Goal: Information Seeking & Learning: Learn about a topic

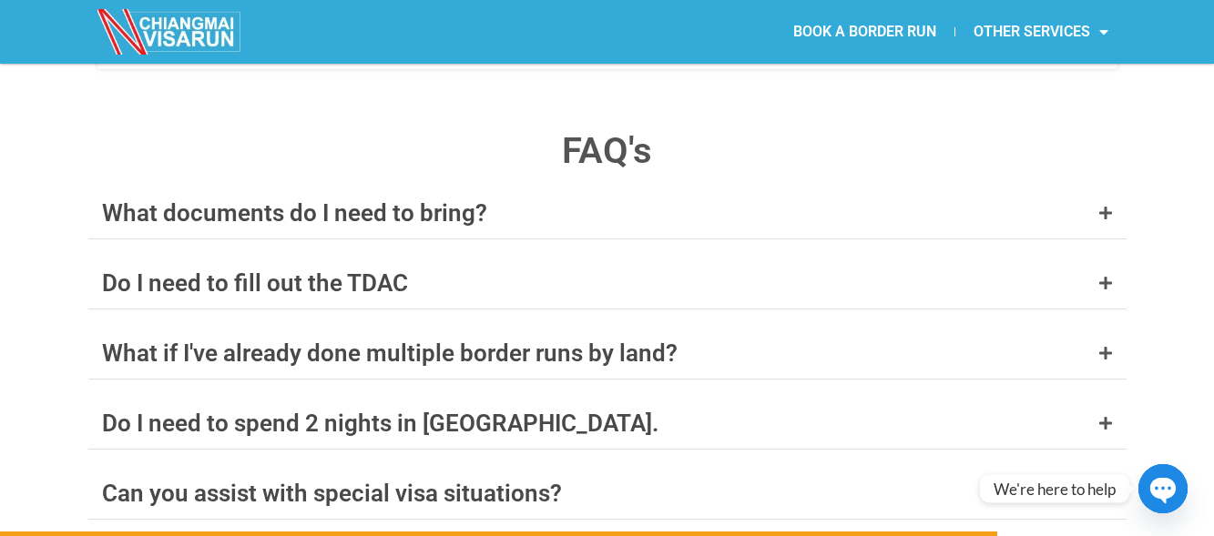
scroll to position [7042, 0]
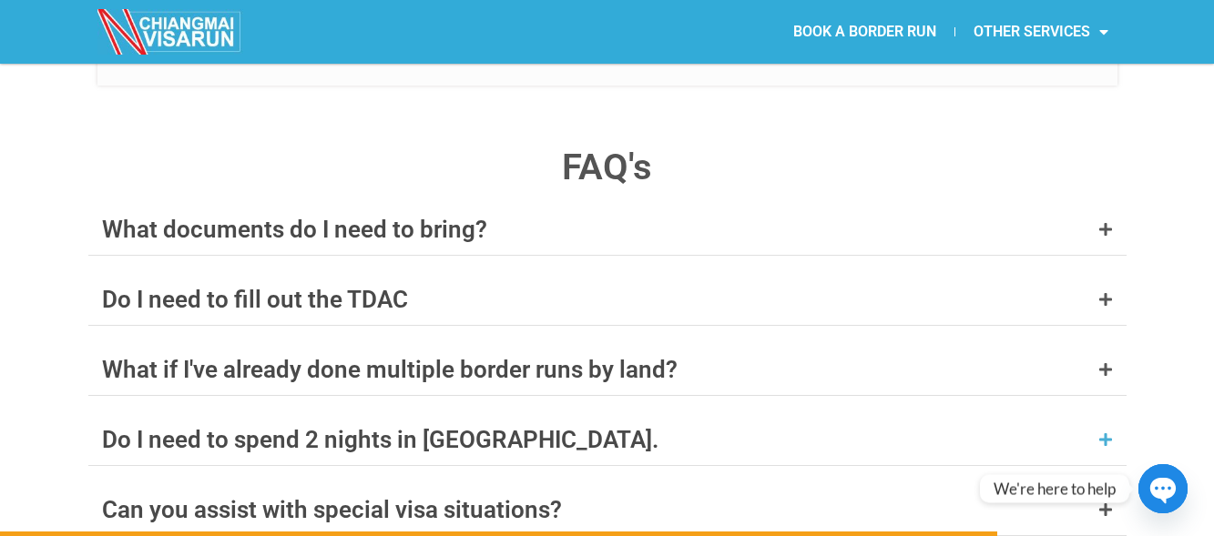
click at [952, 414] on div "Do I need to spend 2 nights in [GEOGRAPHIC_DATA]." at bounding box center [607, 439] width 1038 height 51
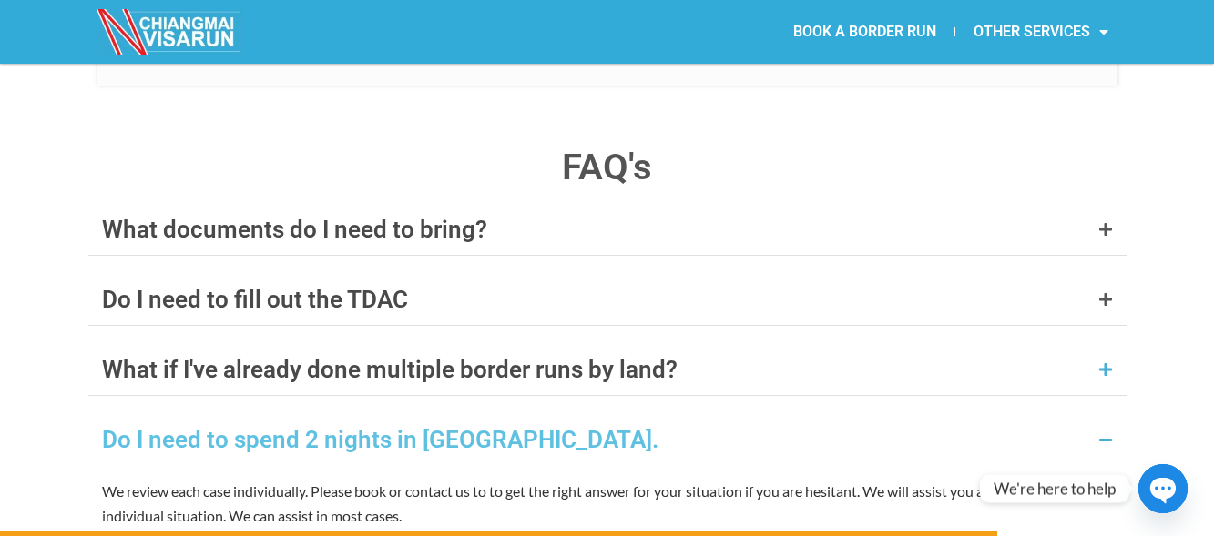
click at [731, 344] on div "What if I've already done multiple border runs by land?" at bounding box center [607, 369] width 1038 height 51
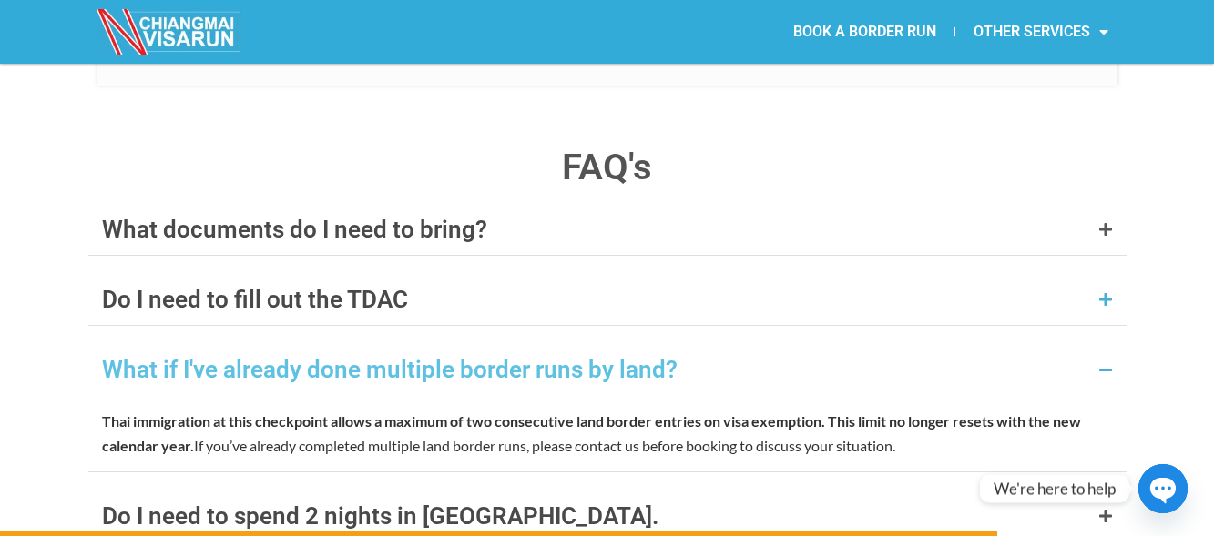
click at [629, 274] on div "Do I need to fill out the TDAC" at bounding box center [607, 299] width 1038 height 51
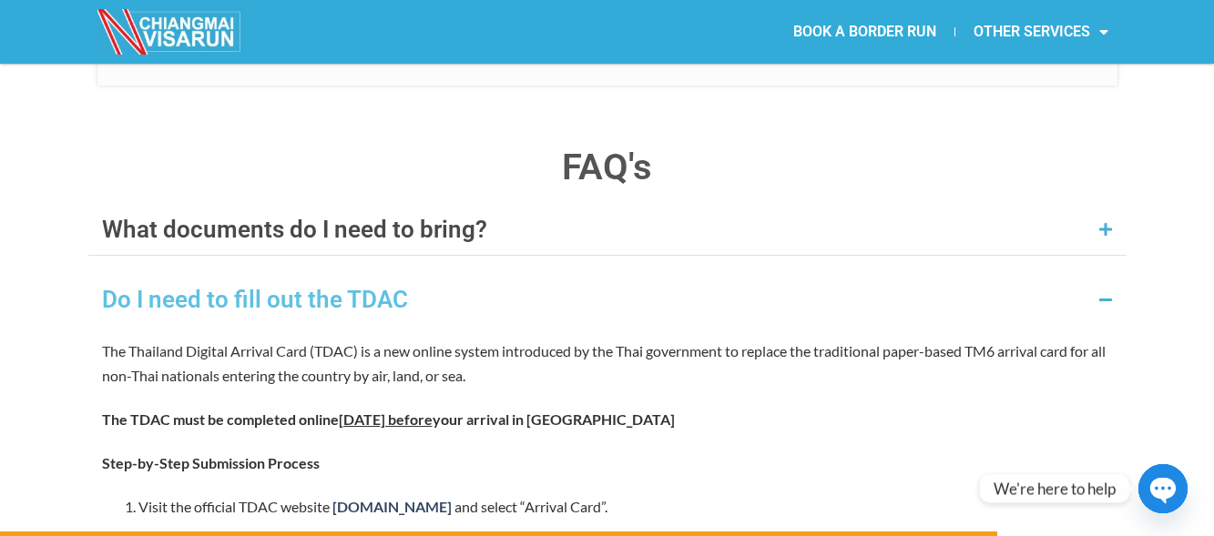
click at [564, 204] on div "What documents do I need to bring?" at bounding box center [607, 229] width 1038 height 51
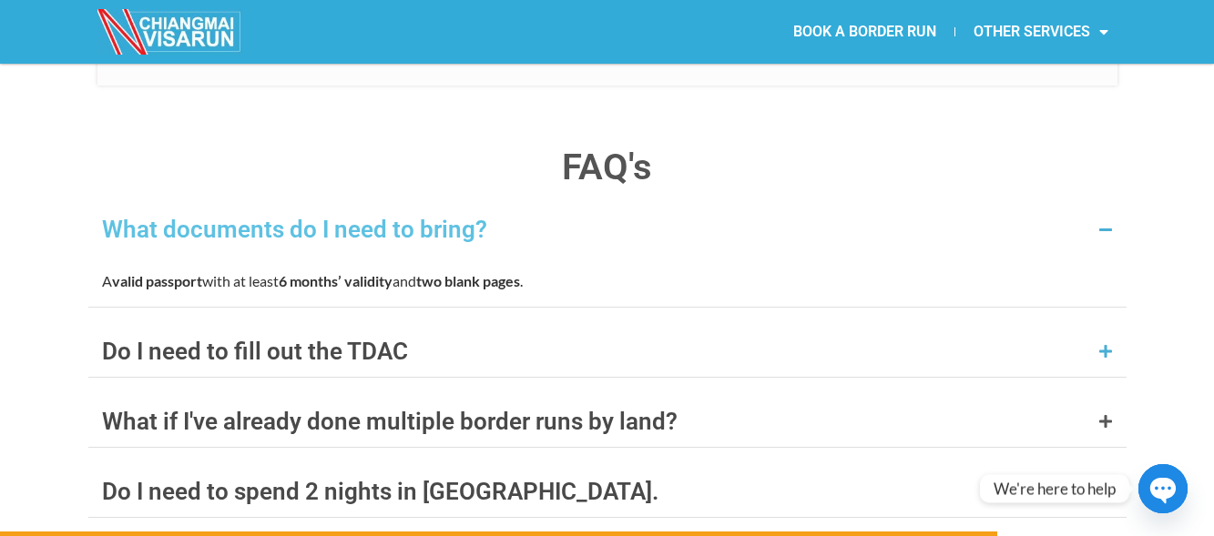
click at [469, 326] on div "Do I need to fill out the TDAC" at bounding box center [607, 351] width 1038 height 51
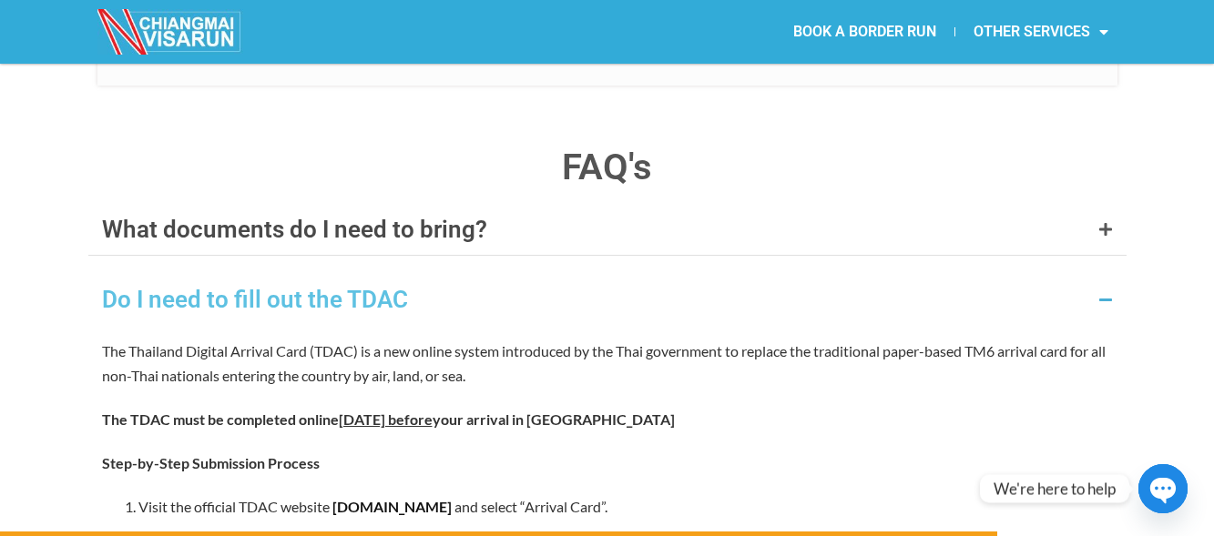
click at [432, 498] on link "[DOMAIN_NAME]" at bounding box center [391, 506] width 119 height 17
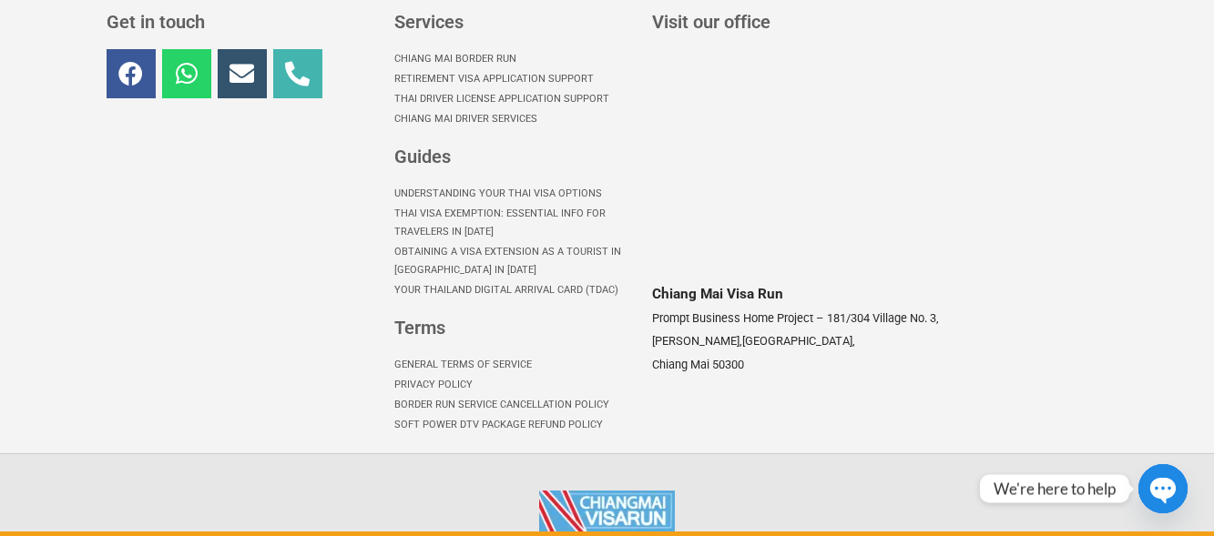
scroll to position [8997, 0]
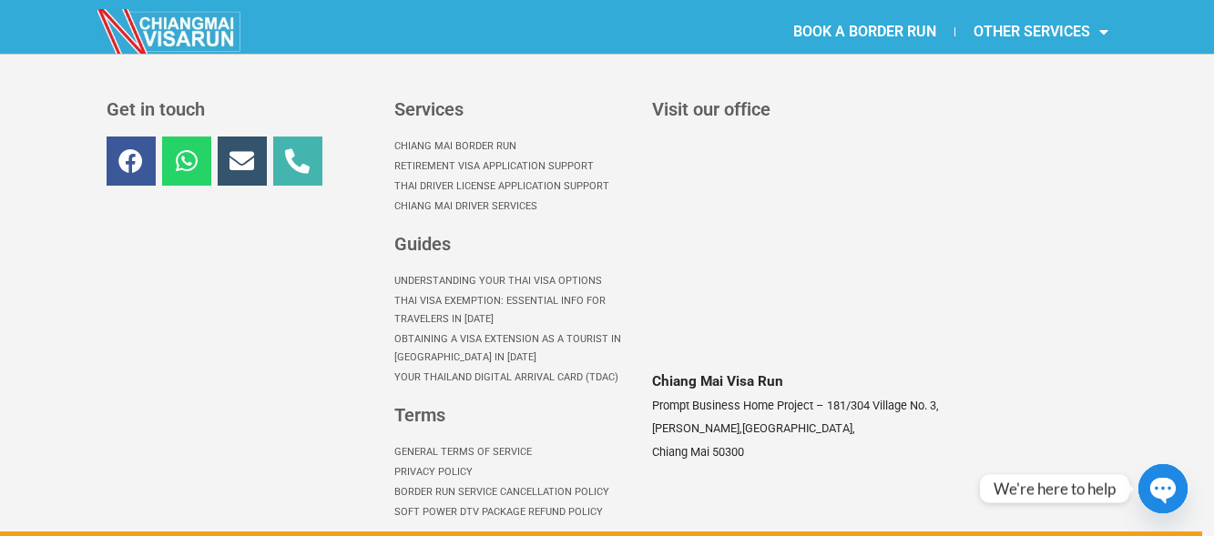
click at [799, 422] on span "[GEOGRAPHIC_DATA]" at bounding box center [753, 440] width 203 height 37
drag, startPoint x: 753, startPoint y: 391, endPoint x: 646, endPoint y: 340, distance: 118.9
click at [646, 340] on div "Visit our office [GEOGRAPHIC_DATA] Prompt Business Home Project – [STREET_ADDRE…" at bounding box center [878, 311] width 471 height 441
copy p "Prompt Business Home Project – [STREET_ADDRESS][PERSON_NAME]"
click at [486, 291] on link "Thai Visa Exemption: Essential Info for Travelers in [DATE]" at bounding box center [513, 310] width 239 height 38
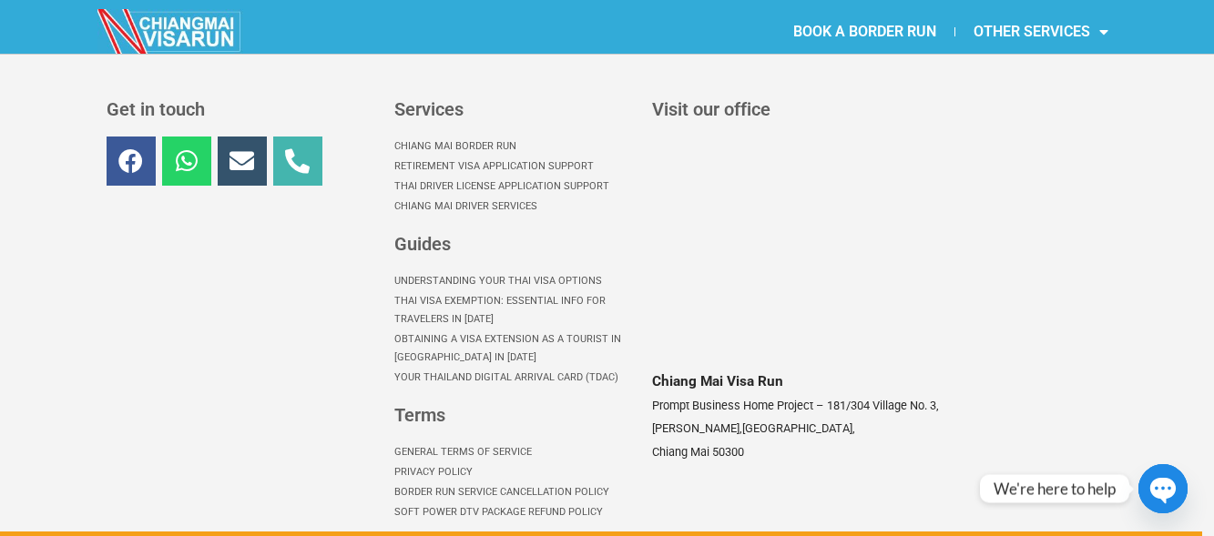
click at [463, 291] on link "Thai Visa Exemption: Essential Info for Travelers in [DATE]" at bounding box center [513, 310] width 239 height 38
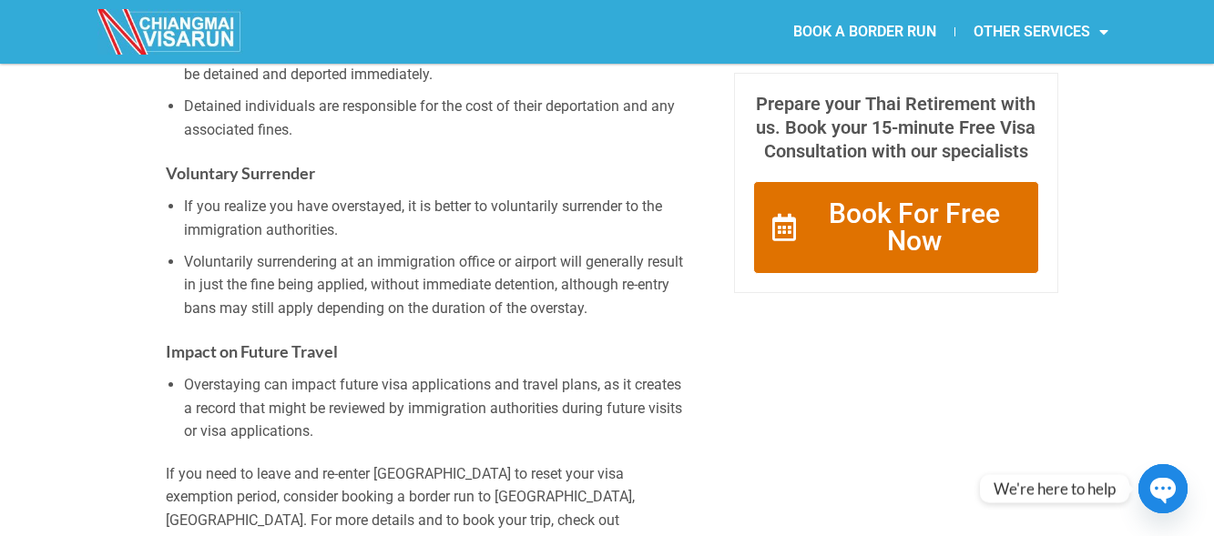
scroll to position [1818, 0]
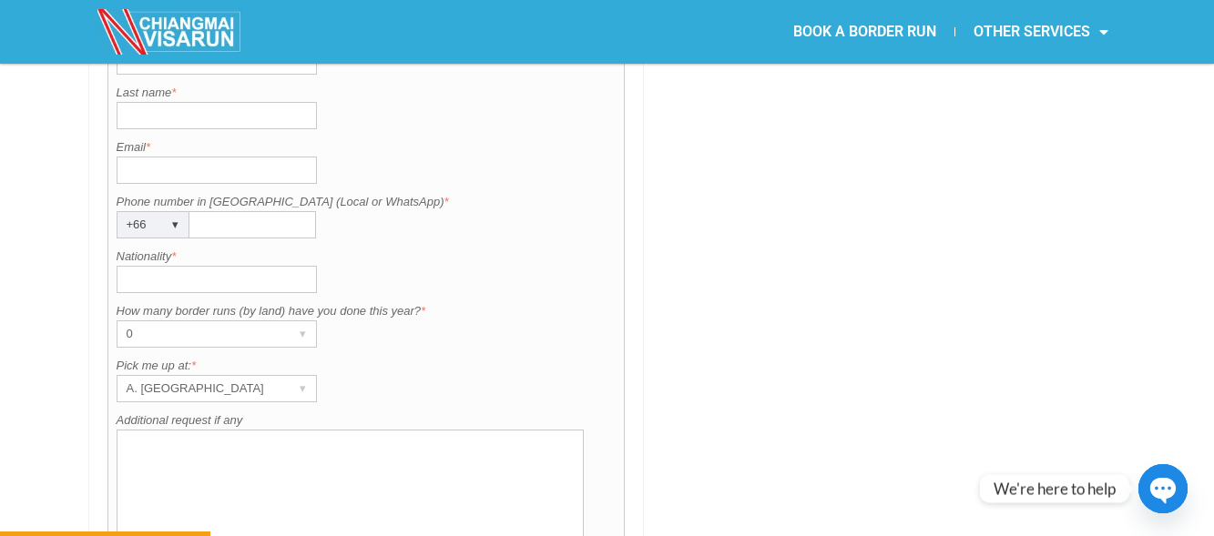
scroll to position [1501, 0]
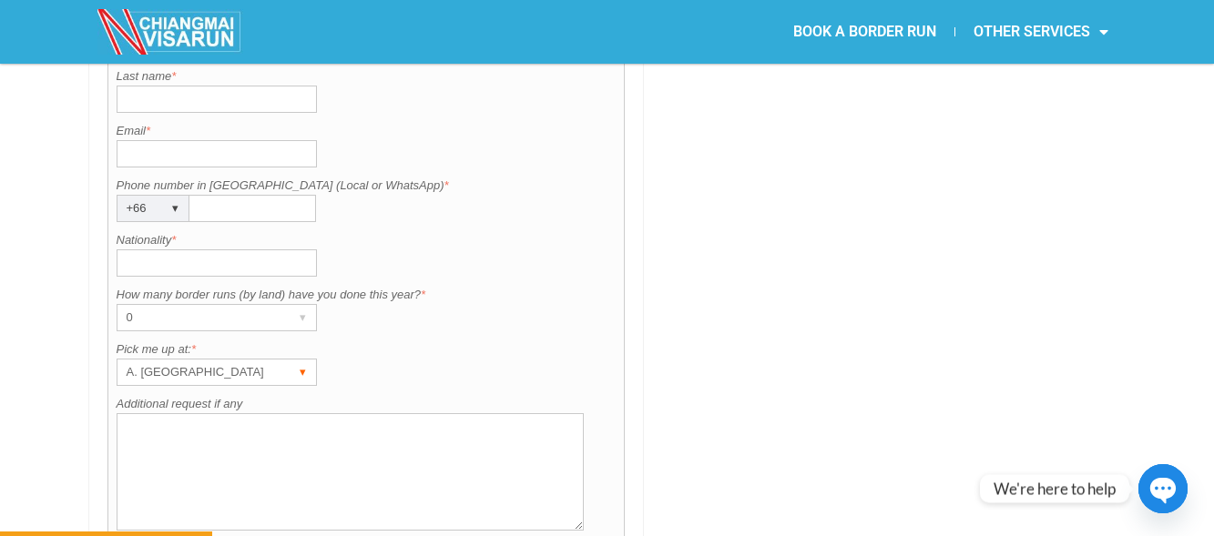
click at [304, 360] on div "▾" at bounding box center [302, 372] width 25 height 25
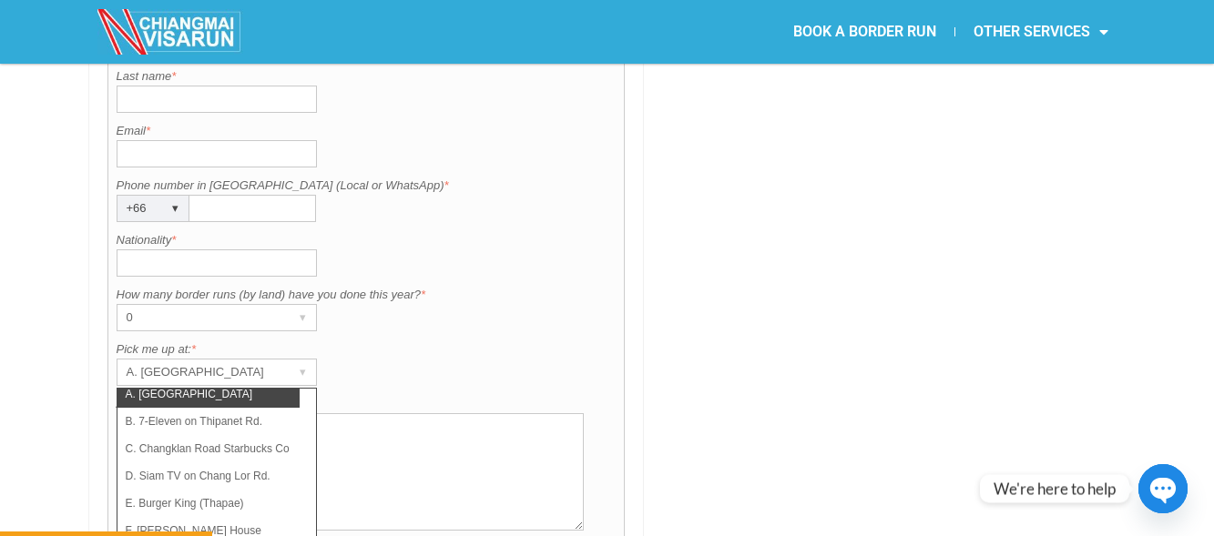
scroll to position [0, 0]
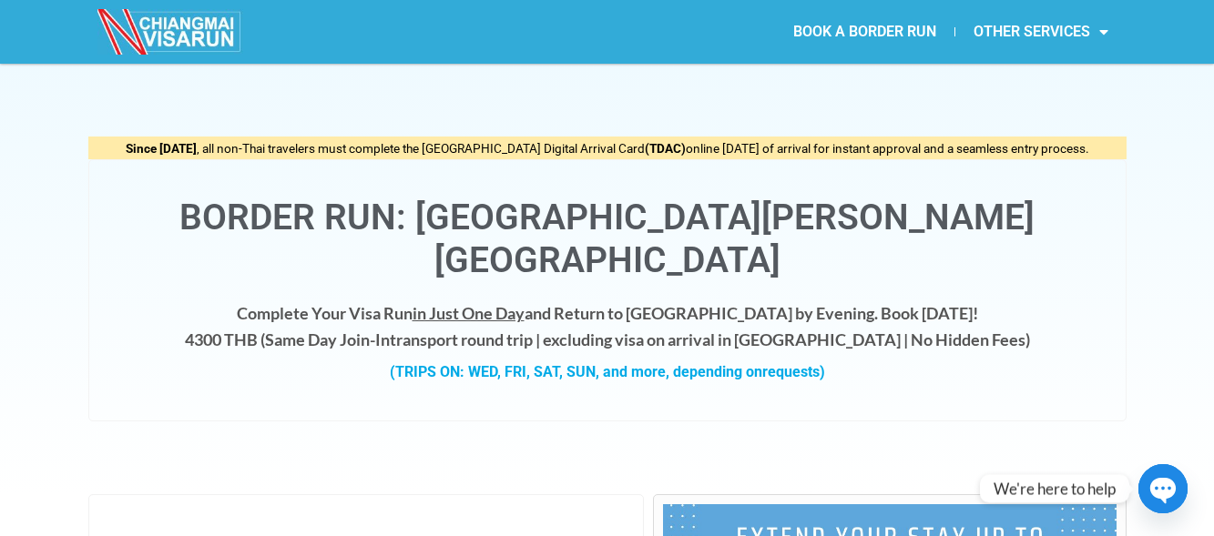
scroll to position [6913, 0]
